Goal: Complete application form

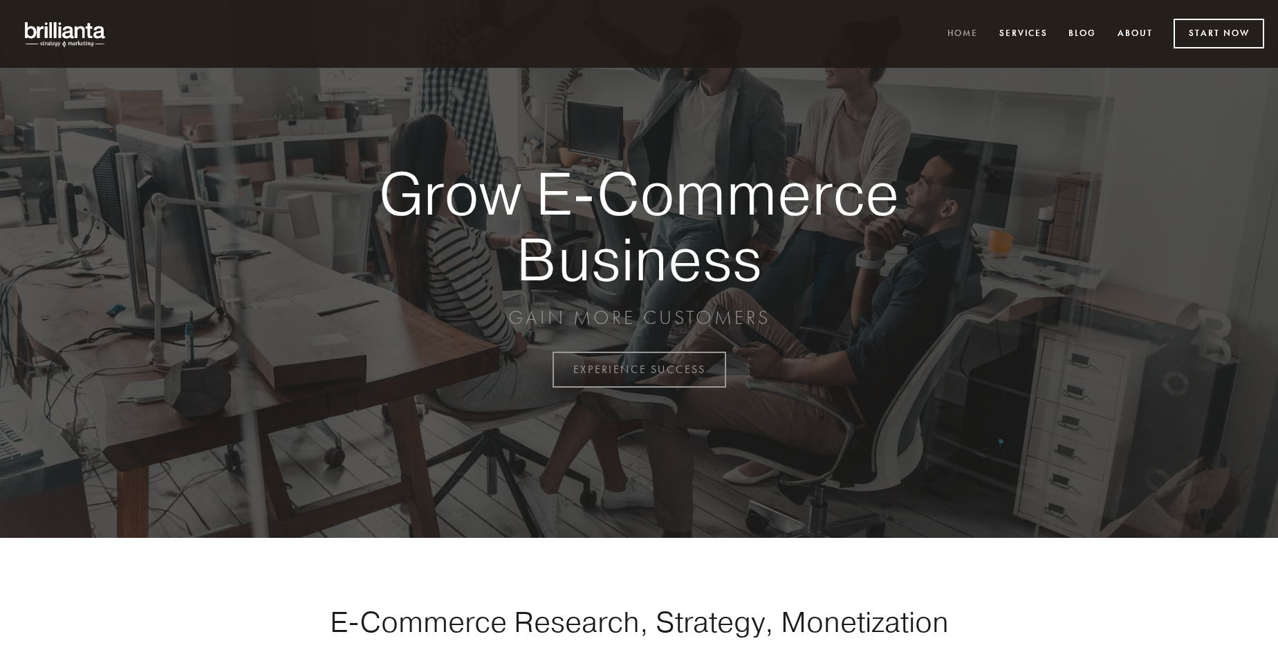
scroll to position [3626, 0]
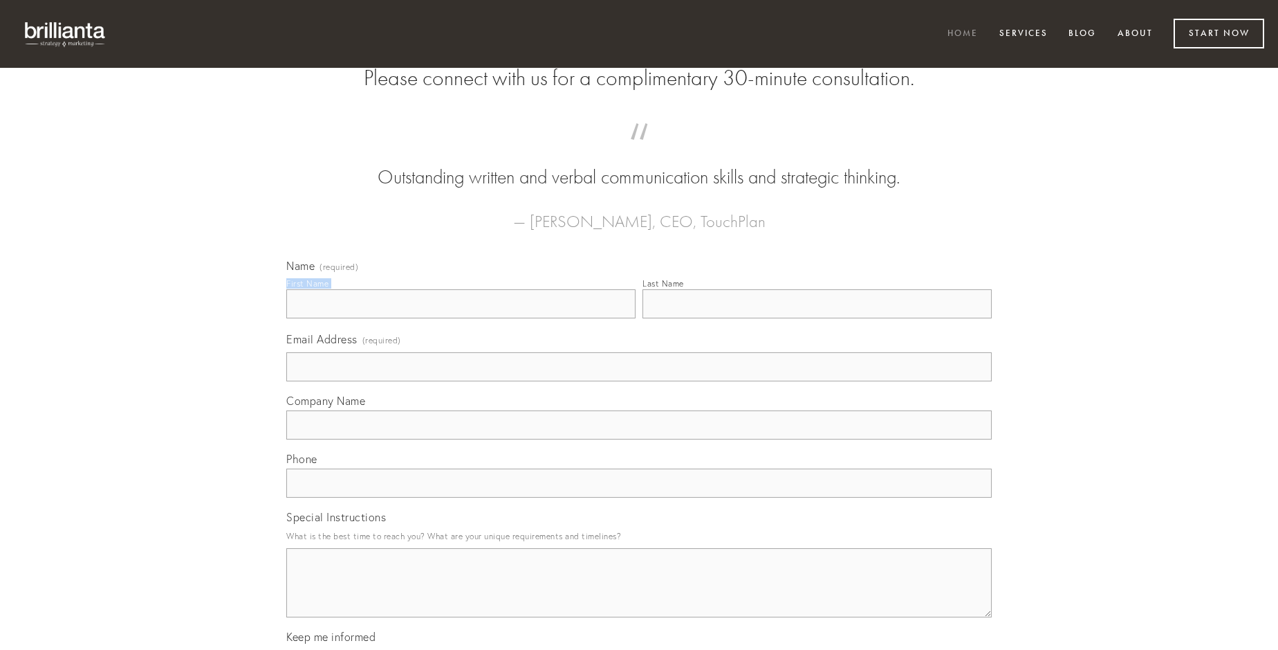
type input "[PERSON_NAME]"
click at [817, 318] on input "Last Name" at bounding box center [817, 303] width 349 height 29
type input "[PERSON_NAME]"
click at [639, 381] on input "Email Address (required)" at bounding box center [639, 366] width 706 height 29
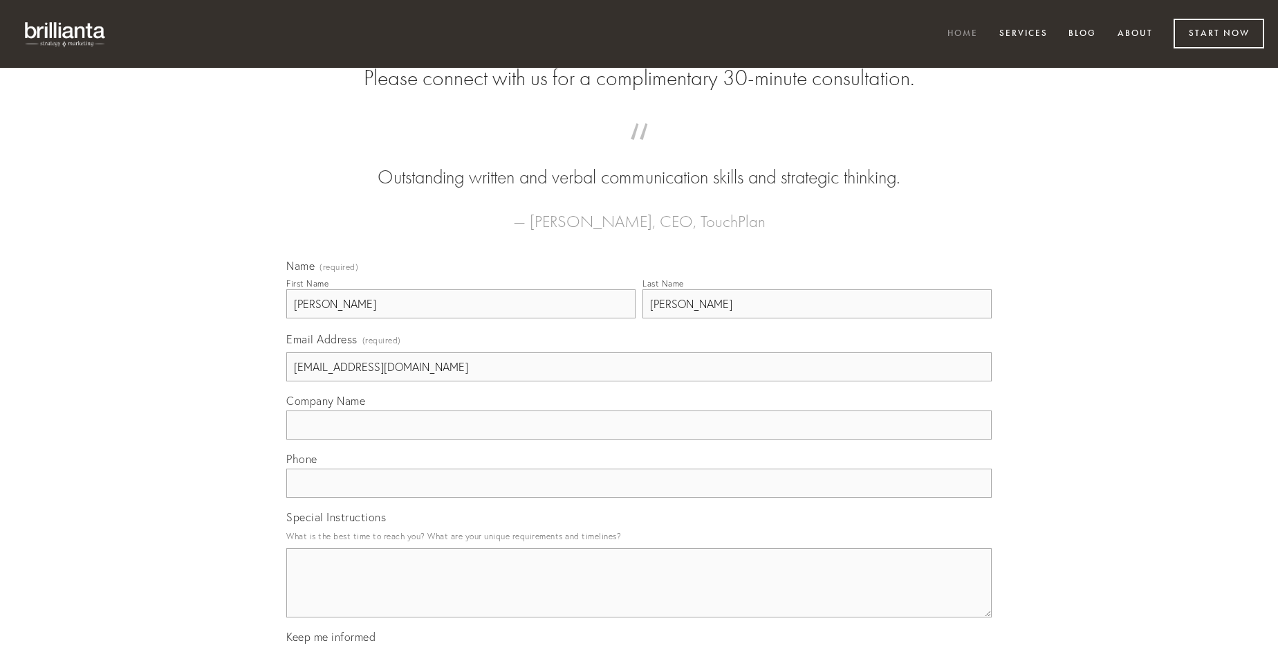
type input "[EMAIL_ADDRESS][DOMAIN_NAME]"
click at [639, 439] on input "Company Name" at bounding box center [639, 424] width 706 height 29
type input "perferendis"
click at [639, 497] on input "text" at bounding box center [639, 482] width 706 height 29
click at [639, 595] on textarea "Special Instructions" at bounding box center [639, 582] width 706 height 69
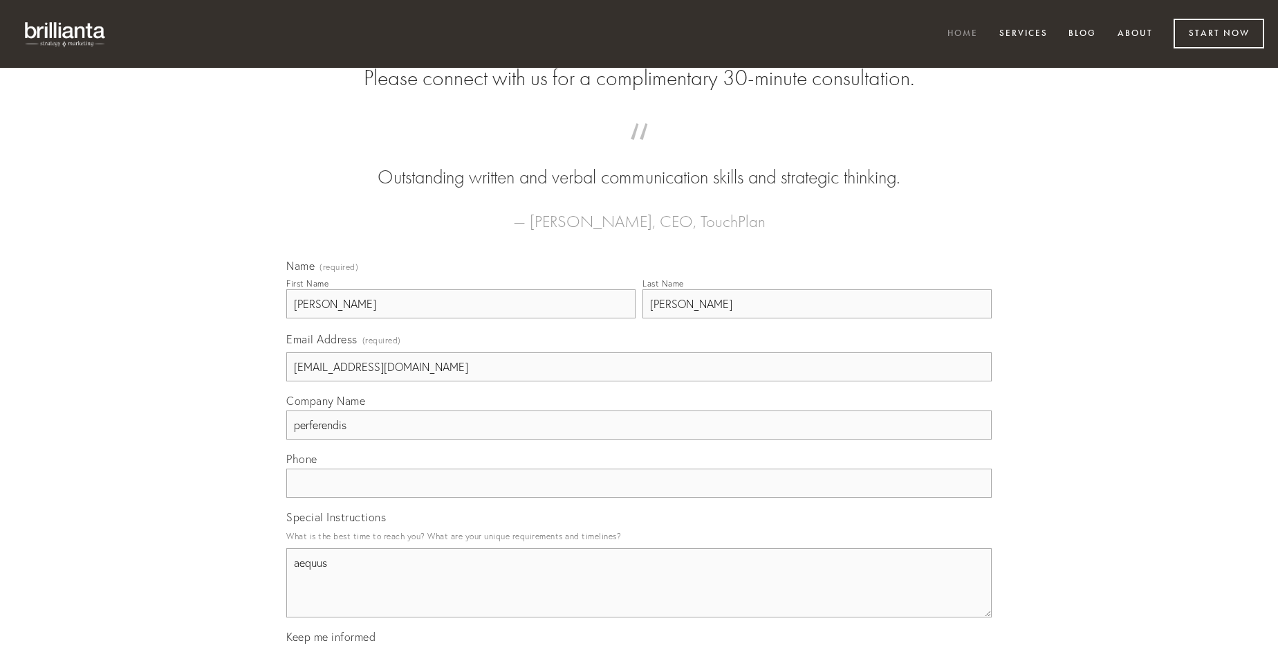
type textarea "aequus"
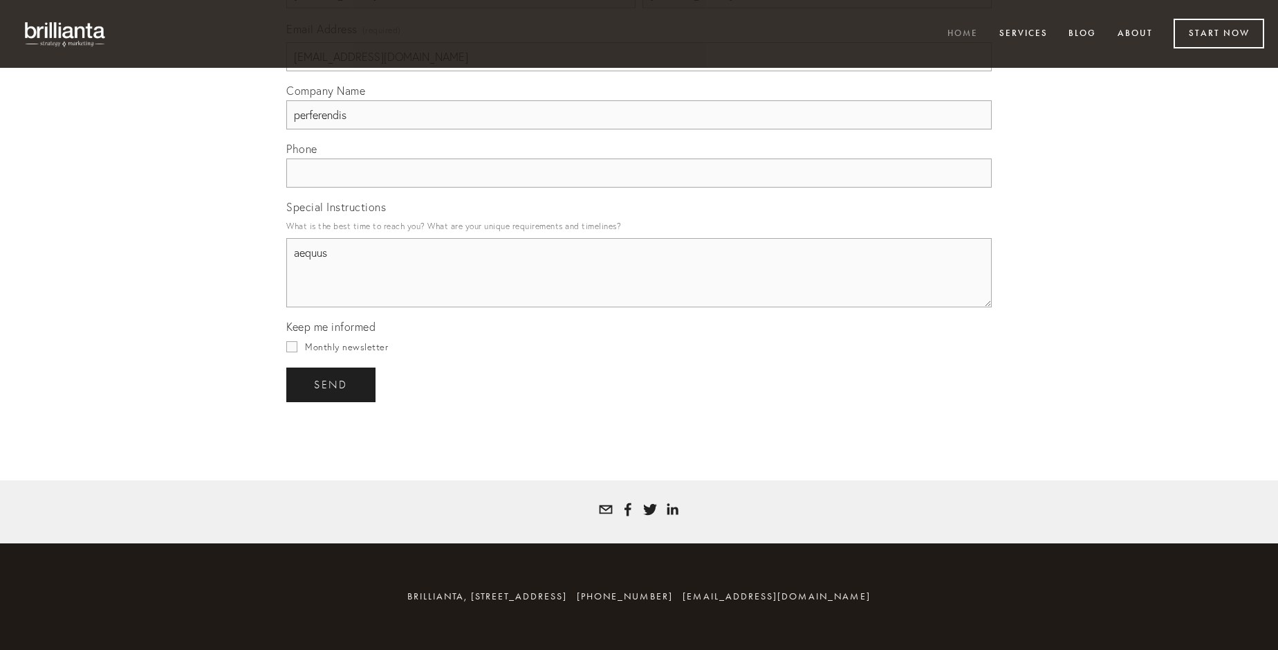
click at [332, 384] on span "send" at bounding box center [331, 384] width 34 height 12
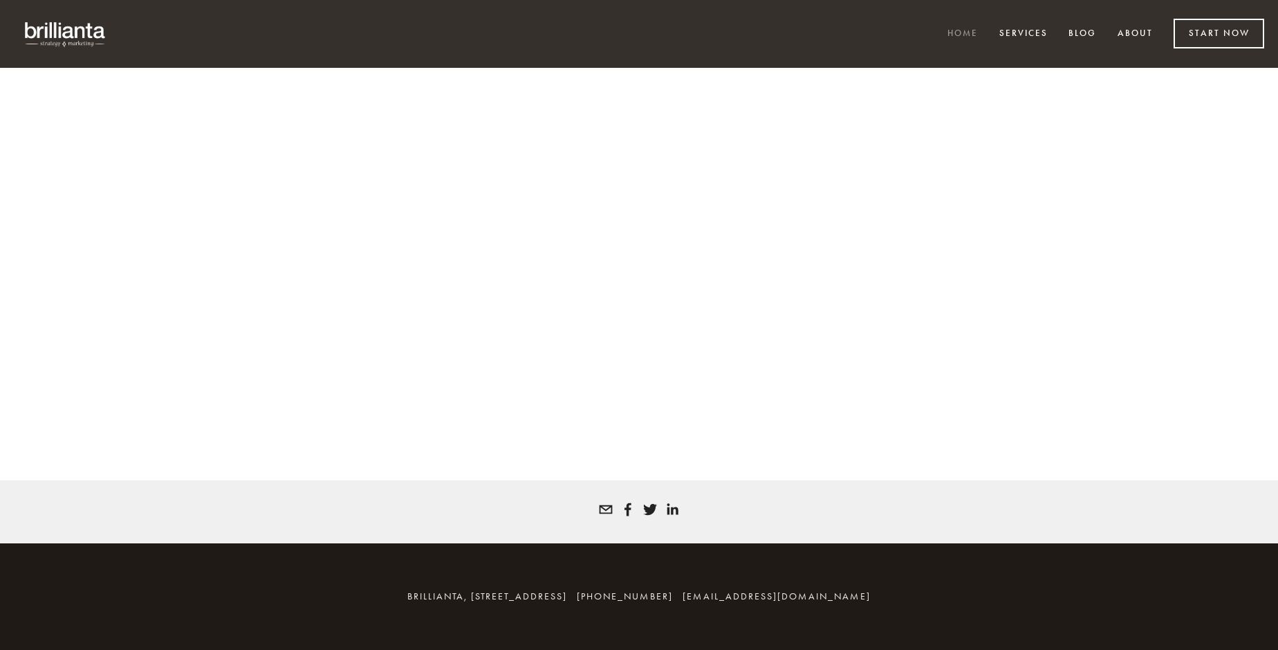
scroll to position [3608, 0]
